Goal: Transaction & Acquisition: Purchase product/service

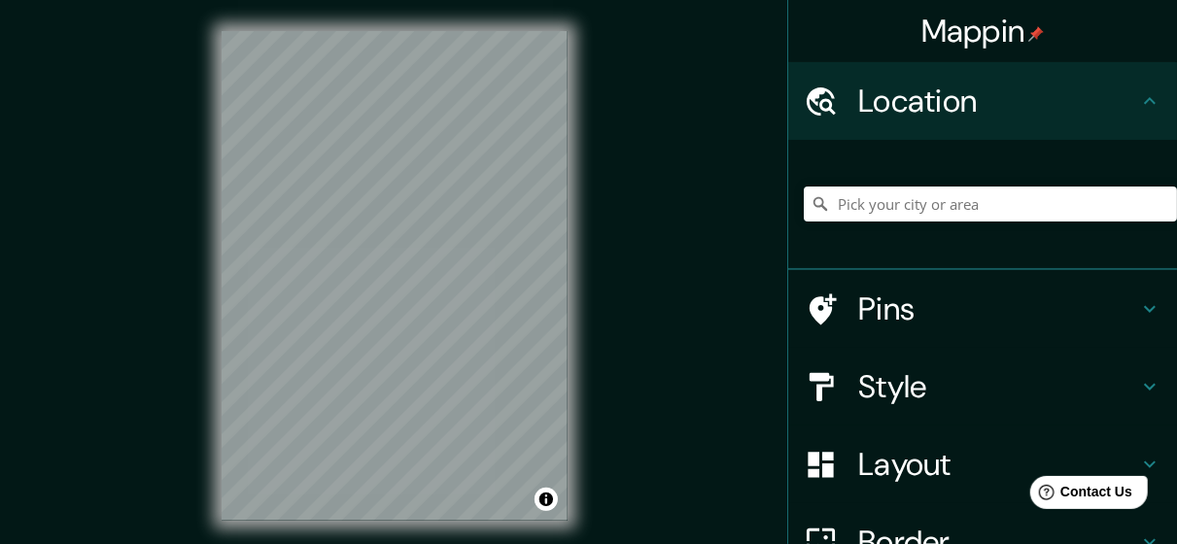
click at [928, 401] on h4 "Style" at bounding box center [998, 386] width 280 height 39
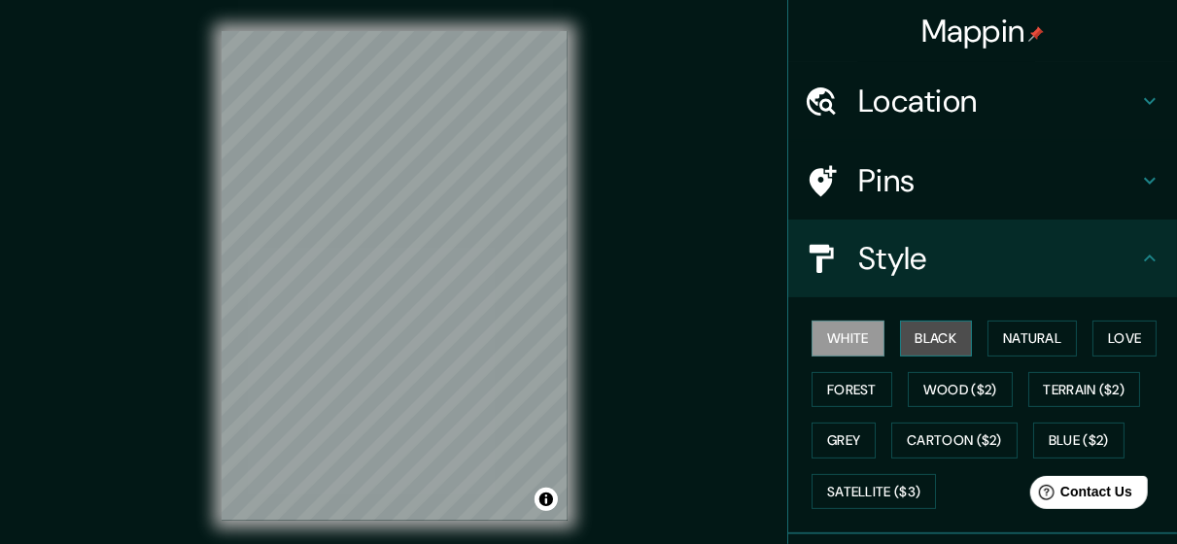
click at [918, 354] on button "Black" at bounding box center [936, 339] width 73 height 36
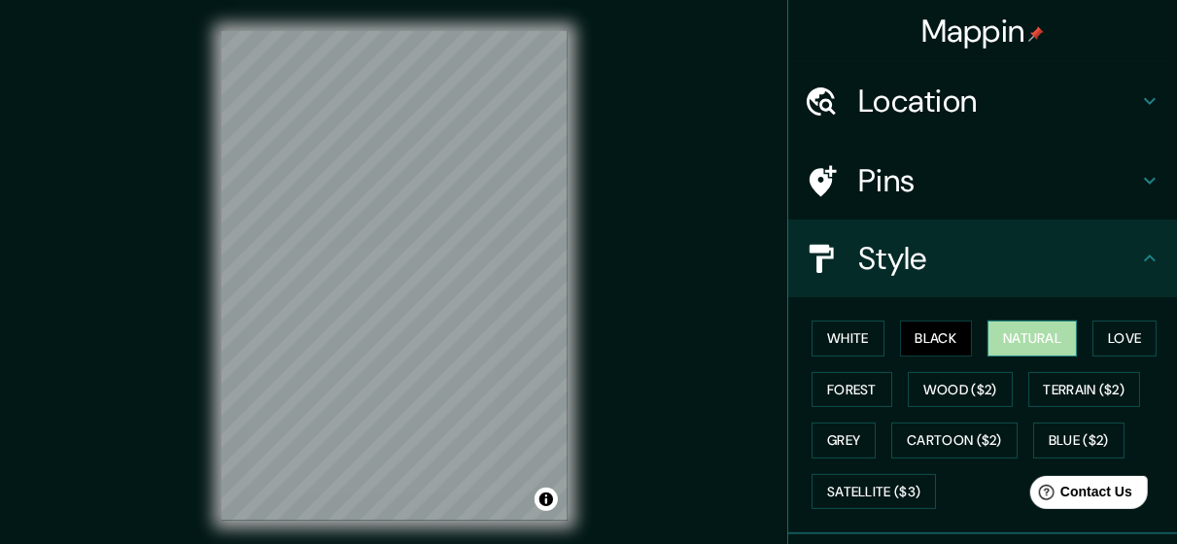
click at [1010, 340] on button "Natural" at bounding box center [1031, 339] width 89 height 36
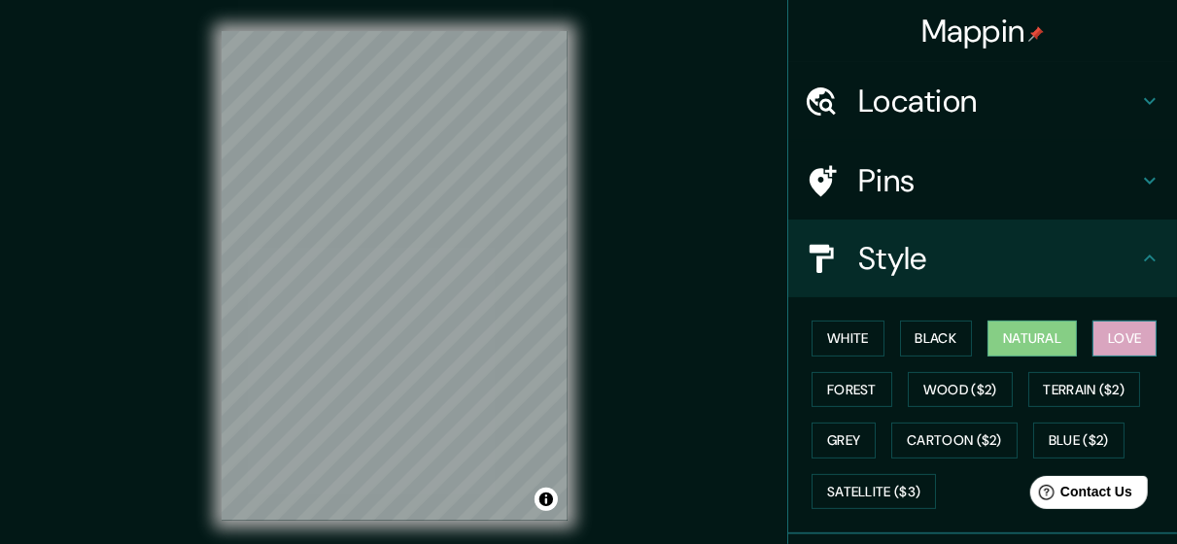
click at [1108, 345] on button "Love" at bounding box center [1124, 339] width 64 height 36
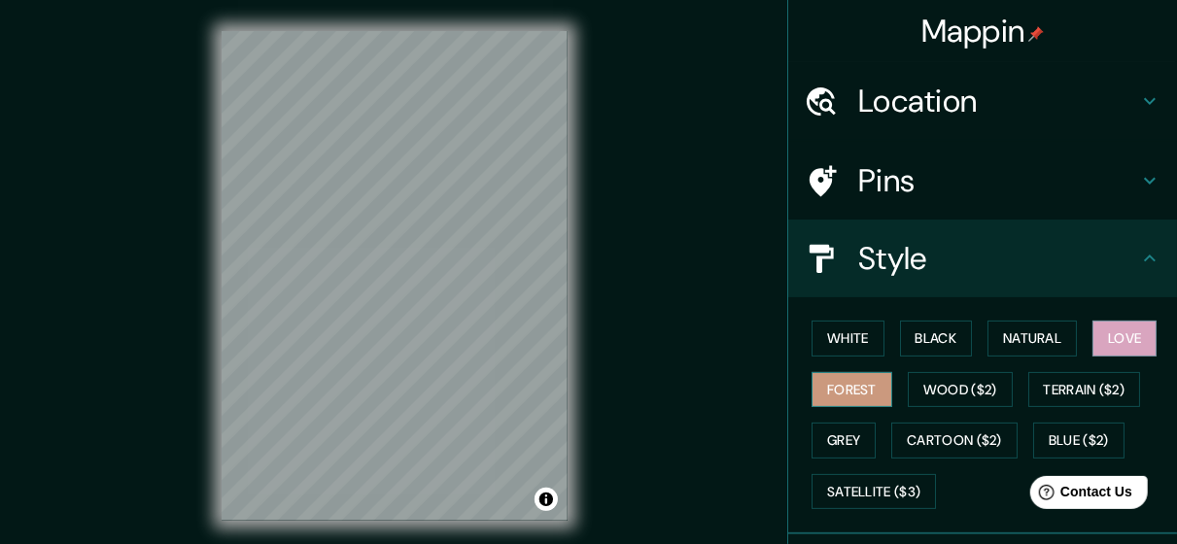
click at [827, 393] on button "Forest" at bounding box center [851, 390] width 81 height 36
click at [1011, 341] on button "Natural" at bounding box center [1031, 339] width 89 height 36
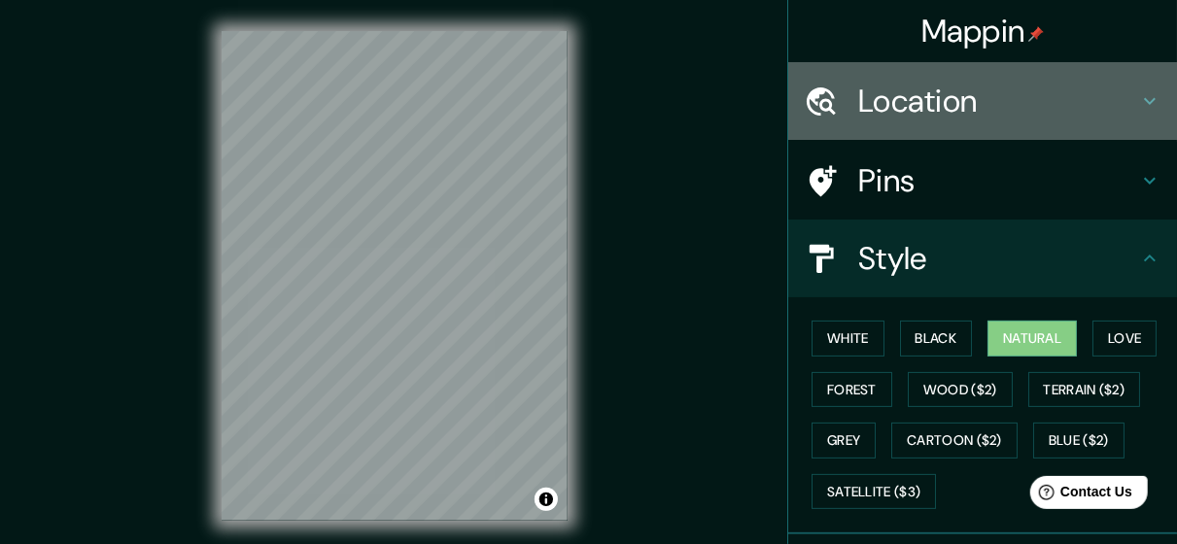
click at [954, 78] on div "Location" at bounding box center [982, 101] width 389 height 78
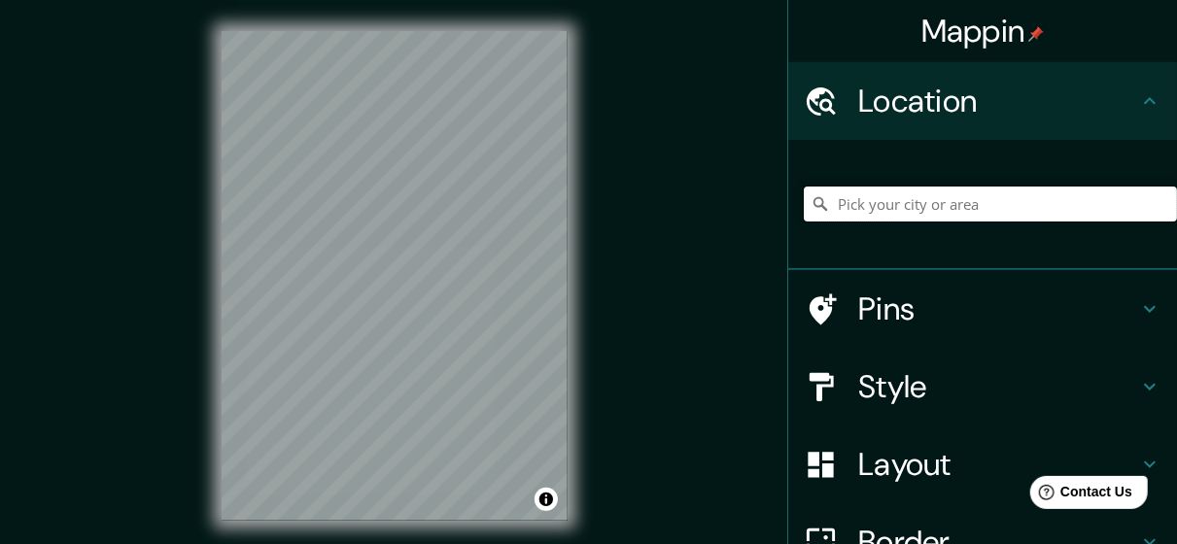
click at [963, 209] on input "Pick your city or area" at bounding box center [989, 204] width 373 height 35
type input "[GEOGRAPHIC_DATA], [GEOGRAPHIC_DATA], [GEOGRAPHIC_DATA]"
click at [813, 457] on icon at bounding box center [819, 464] width 25 height 25
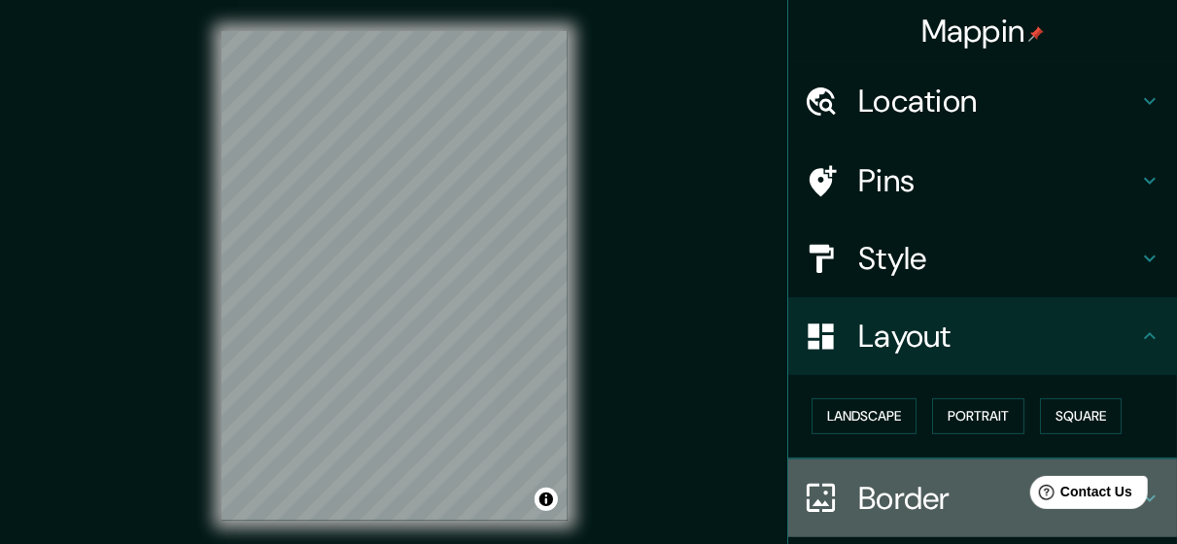
click at [800, 478] on div "Border" at bounding box center [982, 499] width 389 height 78
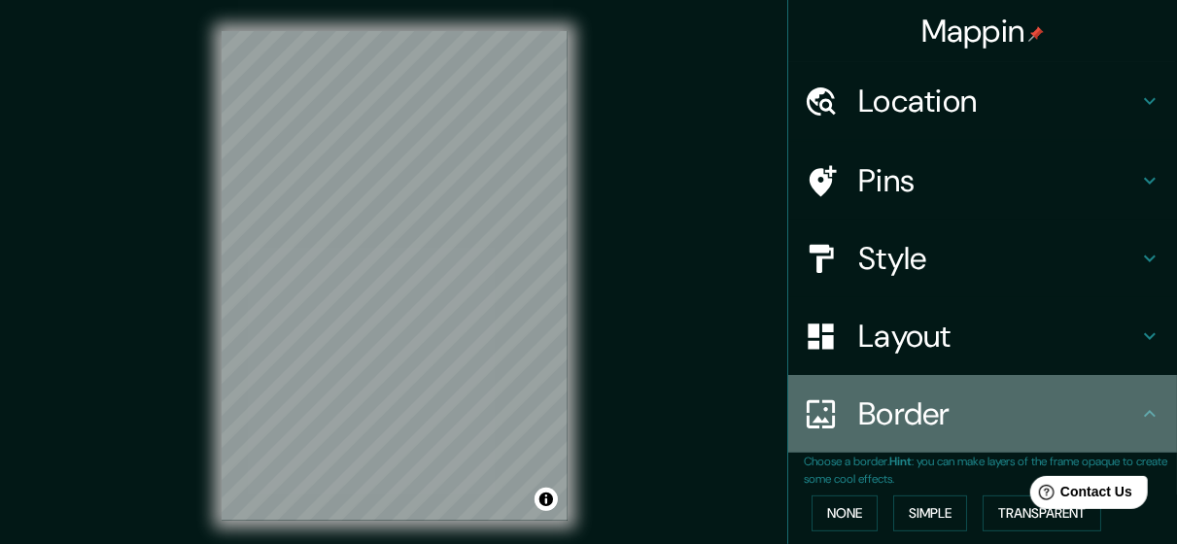
click at [873, 419] on h4 "Border" at bounding box center [998, 413] width 280 height 39
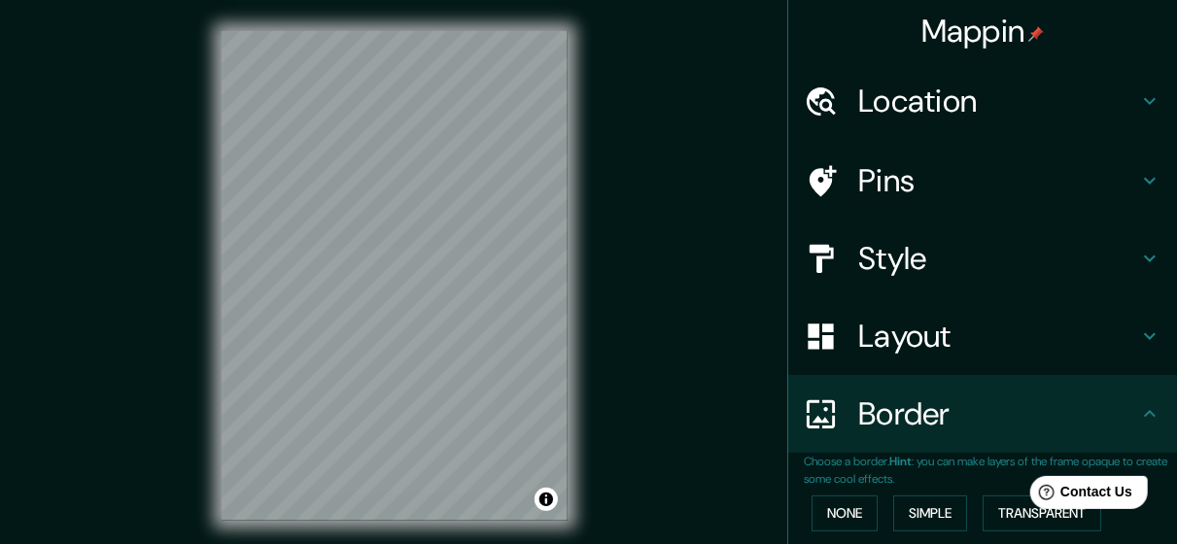
click at [888, 260] on h4 "Style" at bounding box center [998, 258] width 280 height 39
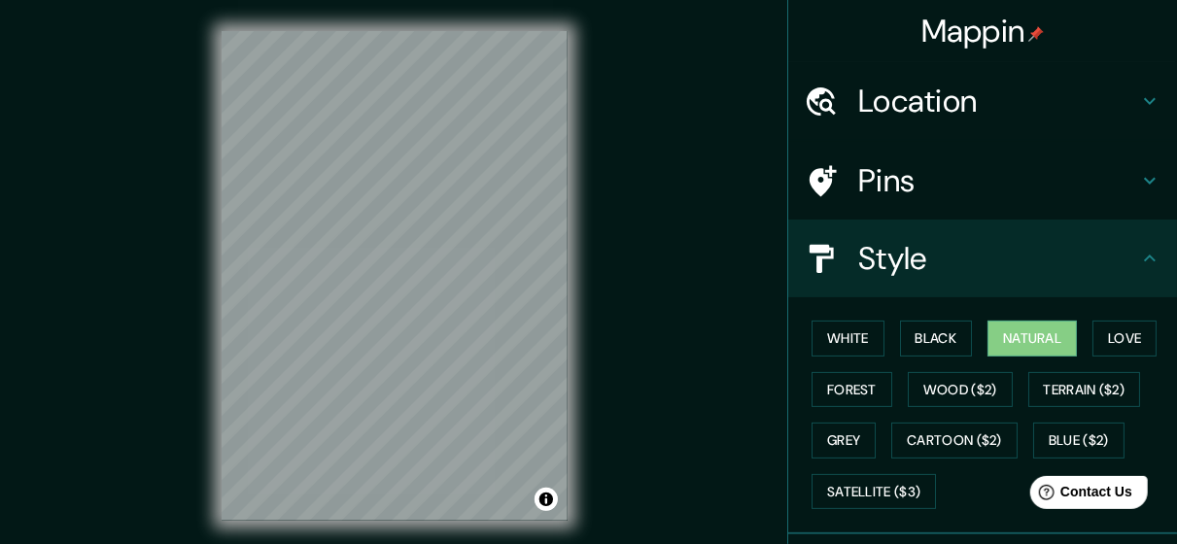
click at [898, 185] on h4 "Pins" at bounding box center [998, 180] width 280 height 39
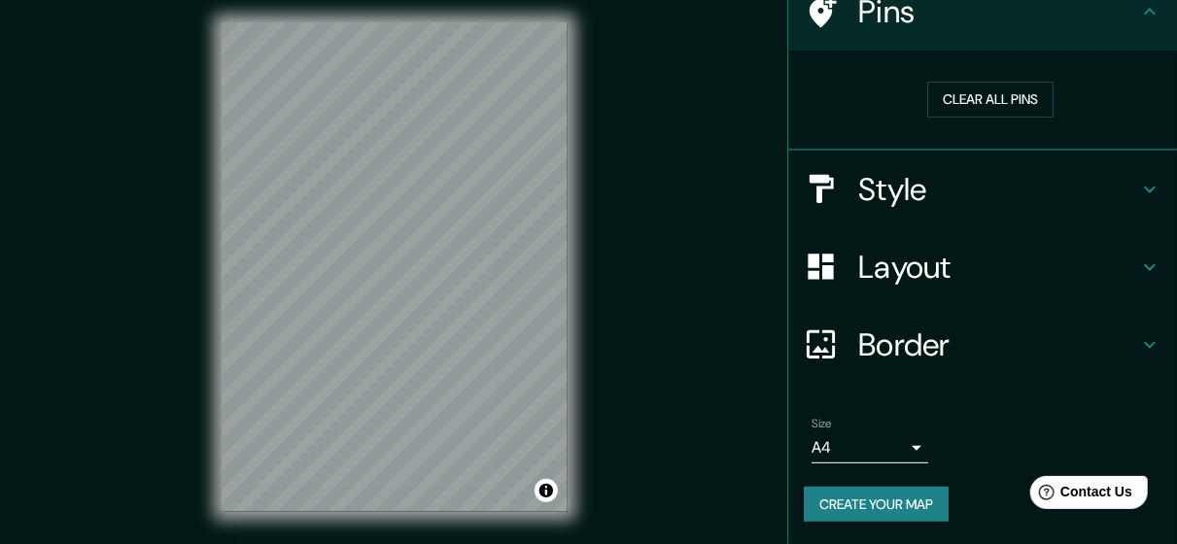
scroll to position [39, 0]
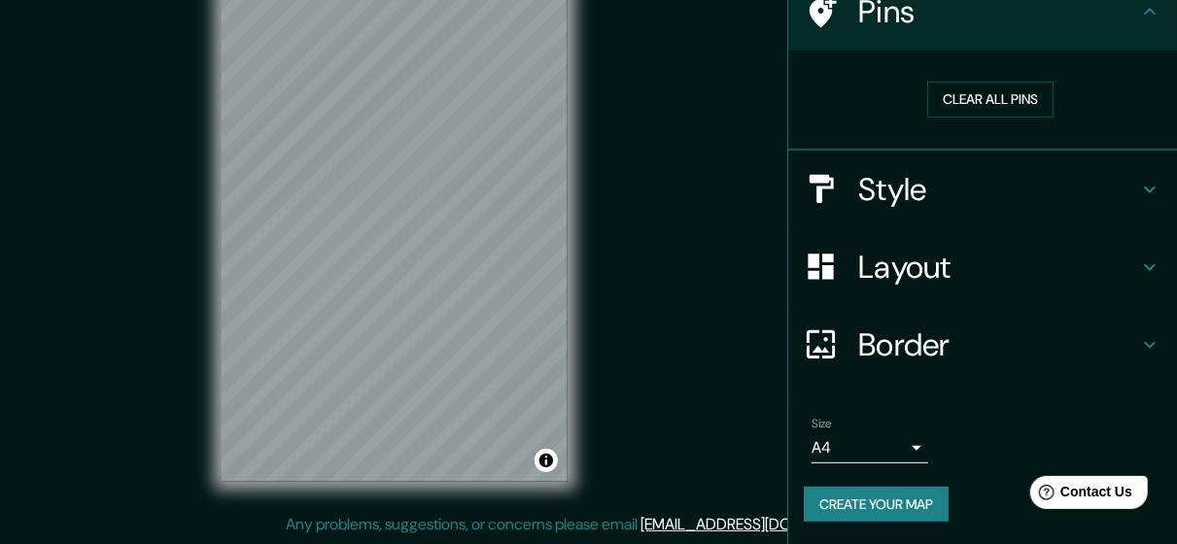
click at [865, 447] on body "Mappin Location [GEOGRAPHIC_DATA], [GEOGRAPHIC_DATA], [GEOGRAPHIC_DATA] [GEOGRA…" at bounding box center [588, 233] width 1177 height 544
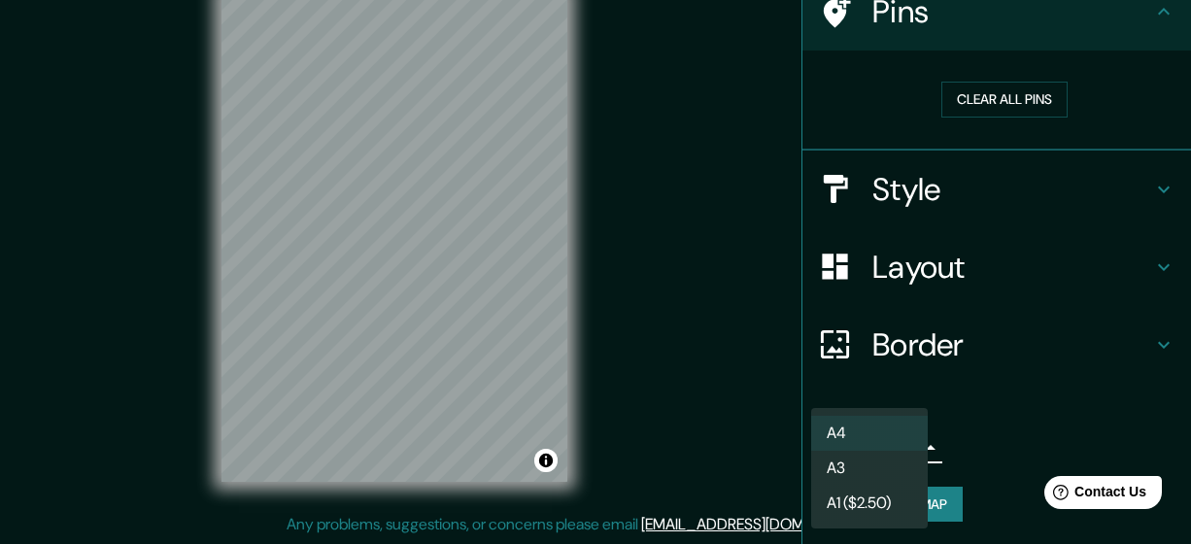
click at [870, 431] on li "A4" at bounding box center [869, 433] width 117 height 35
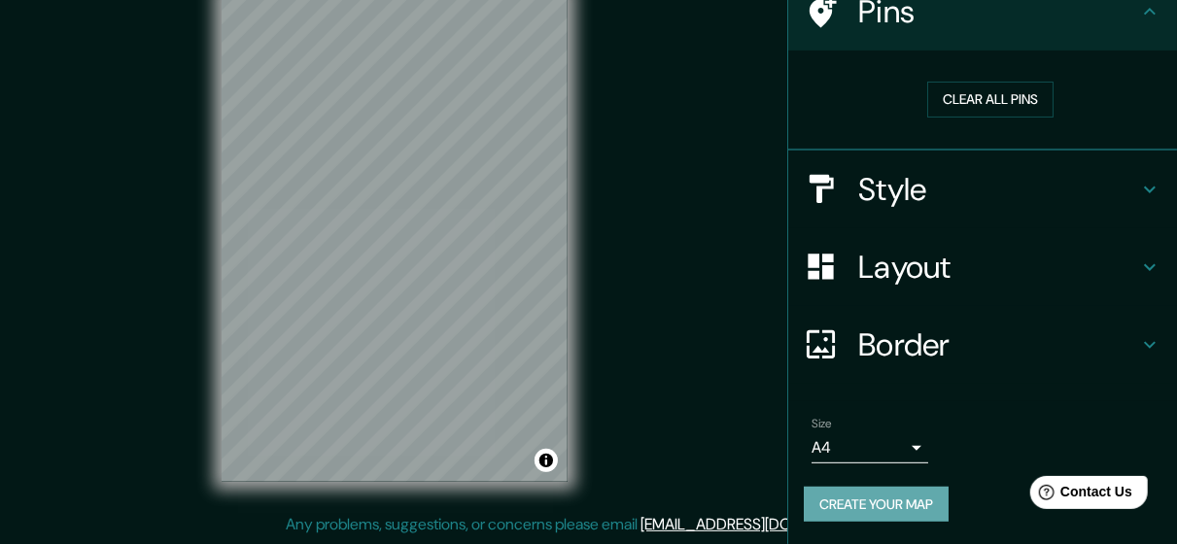
click at [867, 500] on button "Create your map" at bounding box center [875, 505] width 145 height 36
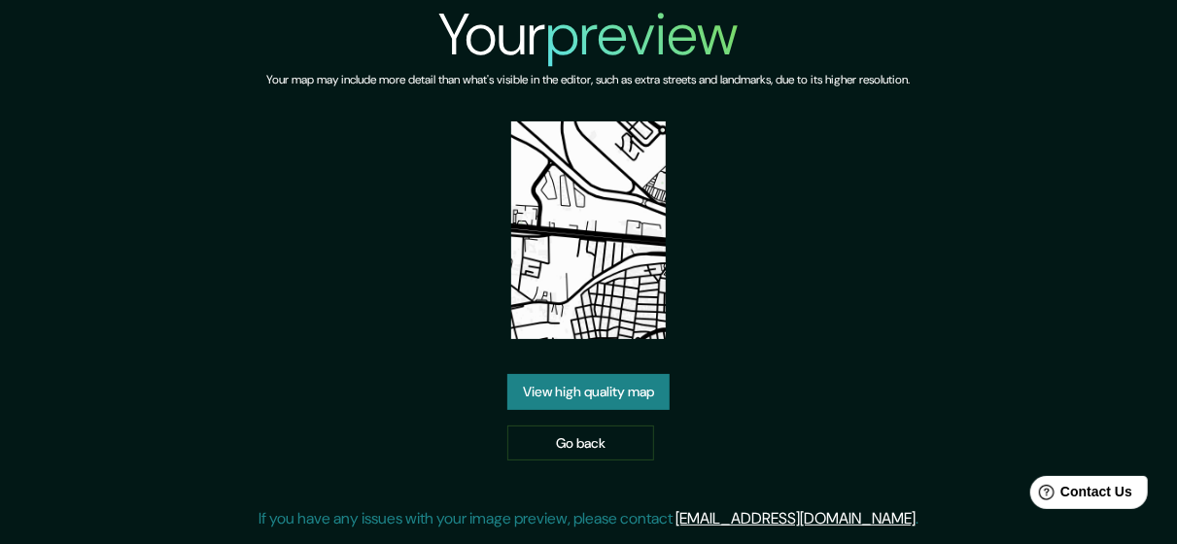
click at [611, 266] on img at bounding box center [588, 230] width 154 height 218
